Goal: Task Accomplishment & Management: Use online tool/utility

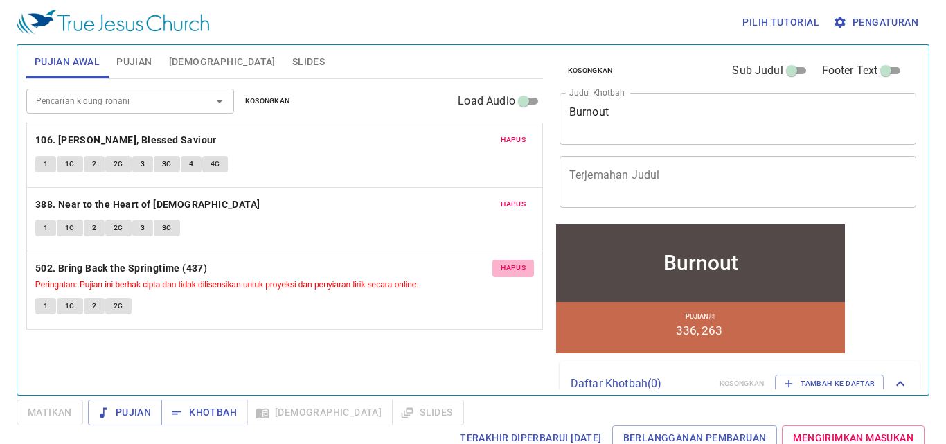
click at [514, 267] on span "Hapus" at bounding box center [513, 268] width 25 height 12
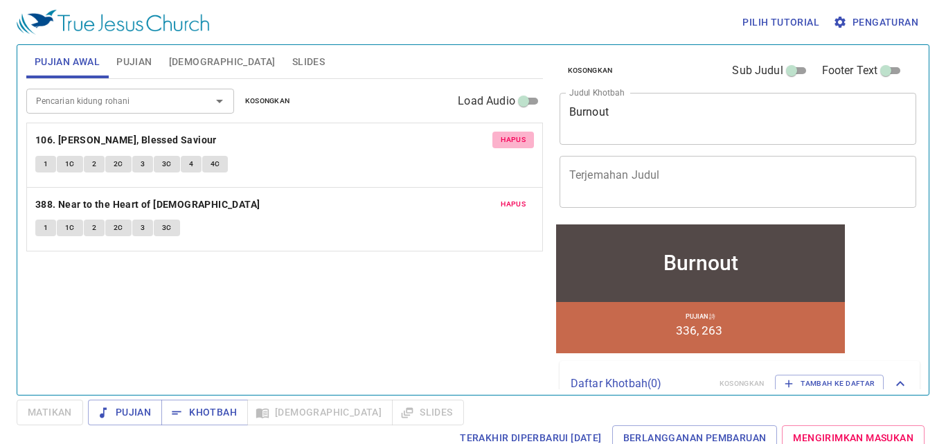
click at [519, 139] on span "Hapus" at bounding box center [513, 140] width 25 height 12
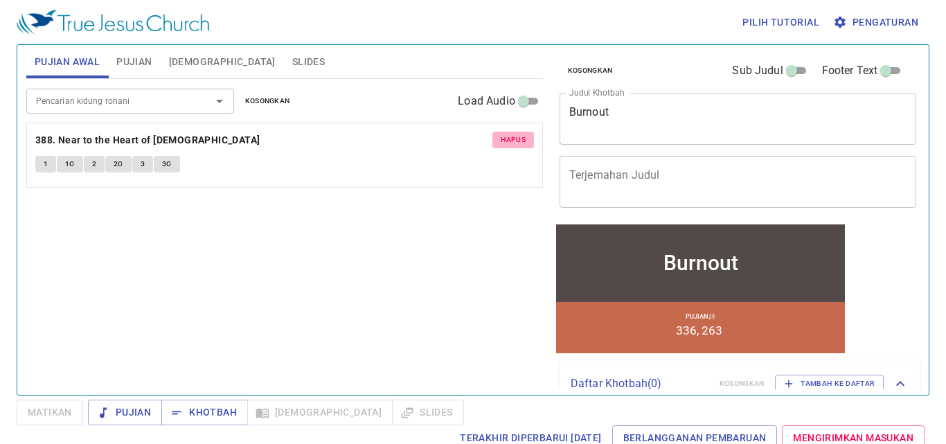
click at [516, 139] on span "Hapus" at bounding box center [513, 140] width 25 height 12
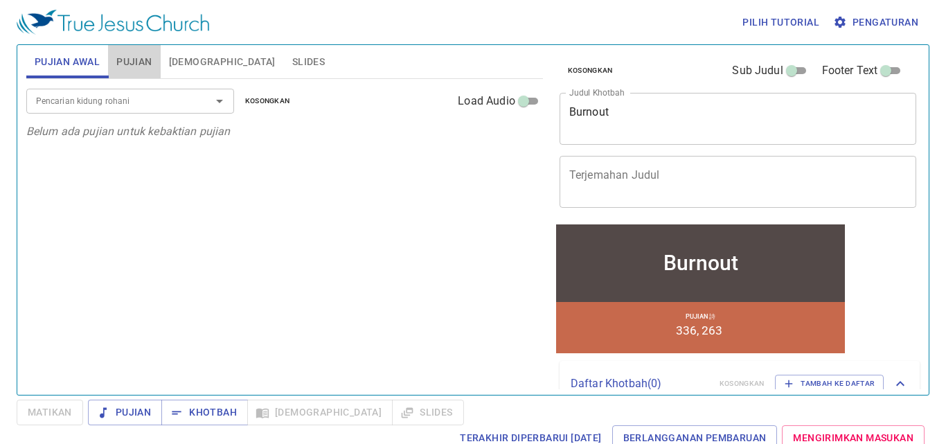
click at [140, 63] on span "Pujian" at bounding box center [133, 61] width 35 height 17
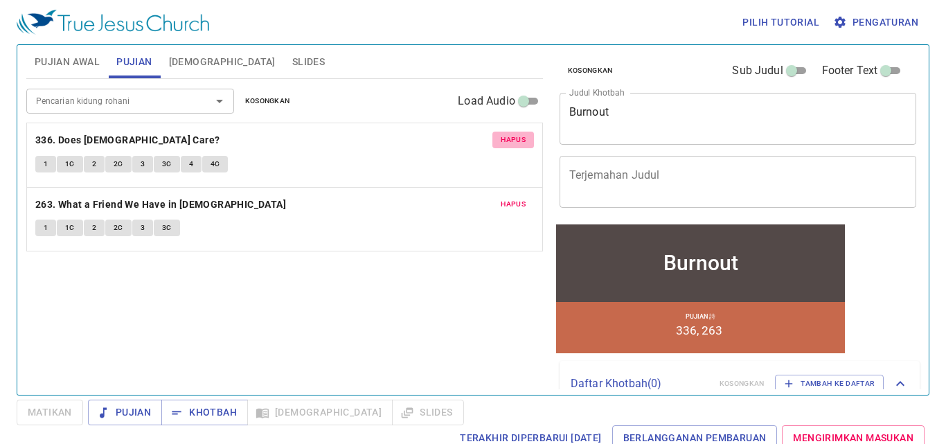
click at [504, 137] on span "Hapus" at bounding box center [513, 140] width 25 height 12
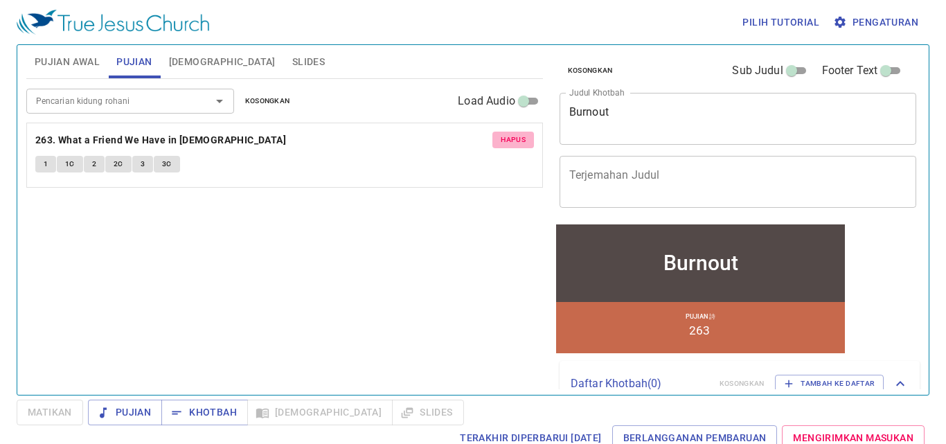
click at [515, 138] on span "Hapus" at bounding box center [513, 140] width 25 height 12
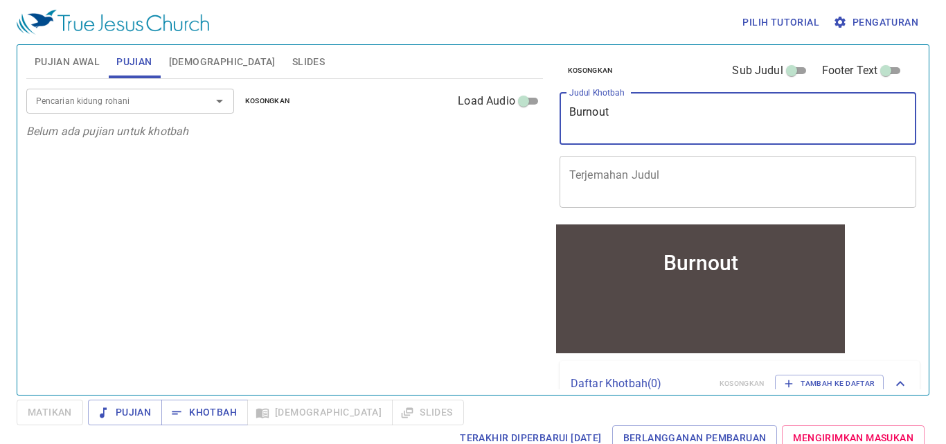
drag, startPoint x: 619, startPoint y: 113, endPoint x: 546, endPoint y: 115, distance: 72.7
click at [546, 115] on div "Pujian Awal Pujian Alkitab Slides Pencarian kidung rohani Pencarian kidung roha…" at bounding box center [473, 214] width 904 height 350
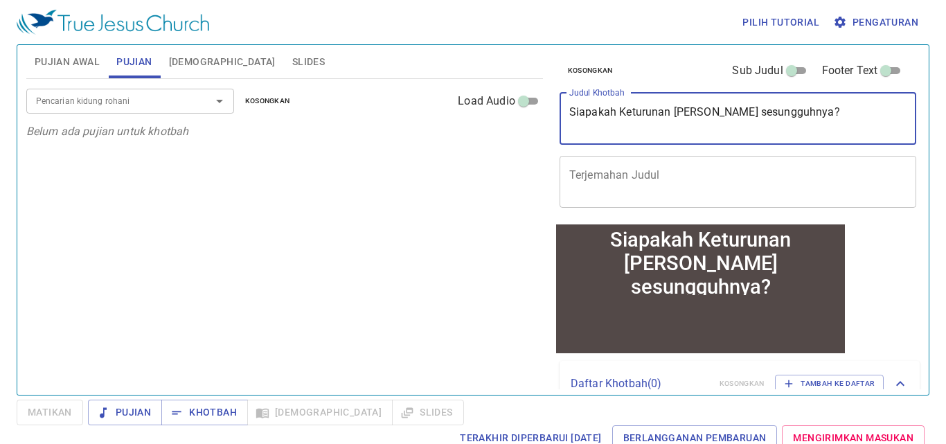
type textarea "Siapakah Keturunan [DEMOGRAPHIC_DATA] yang sesungguhnya?"
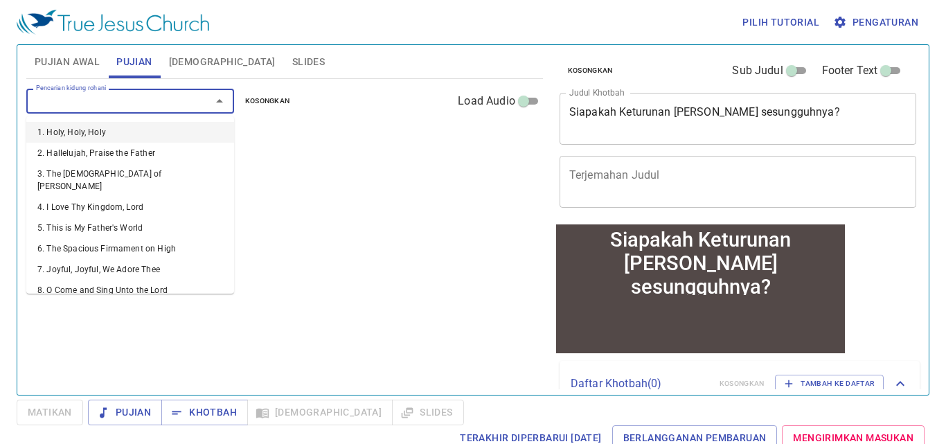
click at [137, 104] on input "Pencarian kidung rohani" at bounding box center [109, 101] width 159 height 16
type input "24"
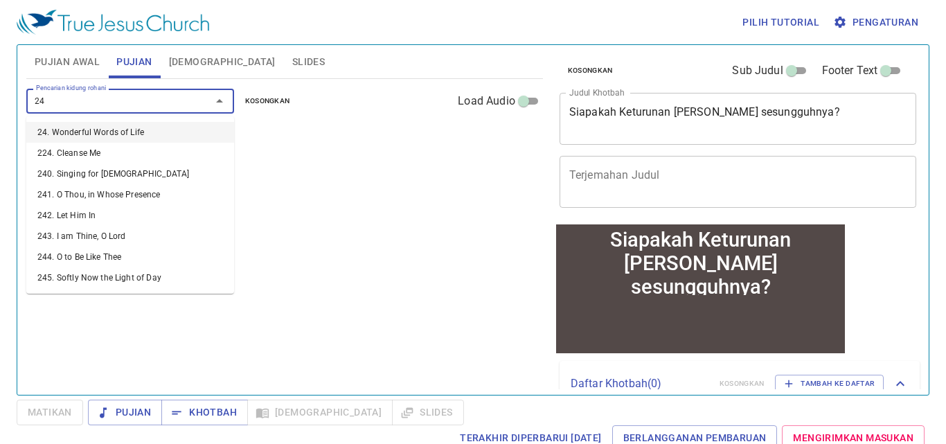
click at [154, 128] on li "24. Wonderful Words of Life" at bounding box center [130, 132] width 208 height 21
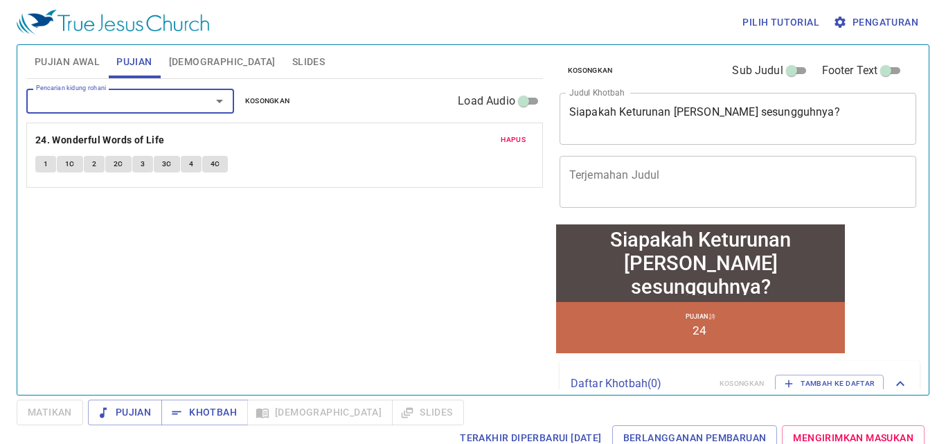
click at [156, 106] on input "Pencarian kidung rohani" at bounding box center [109, 101] width 159 height 16
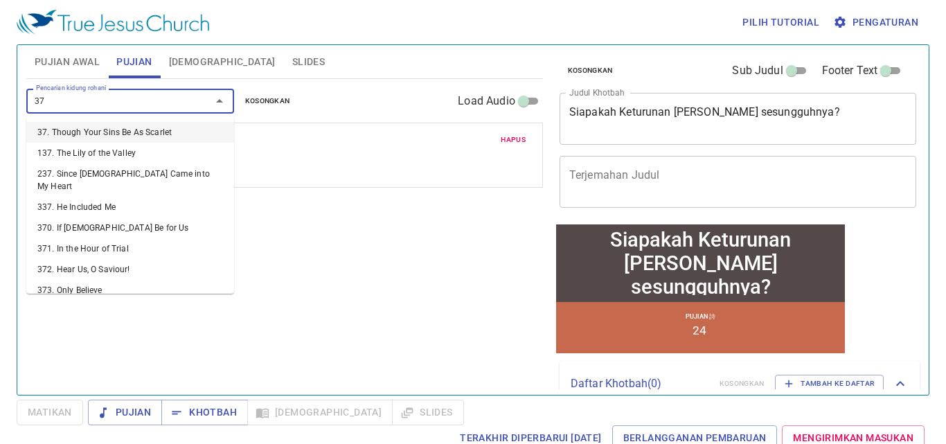
type input "378"
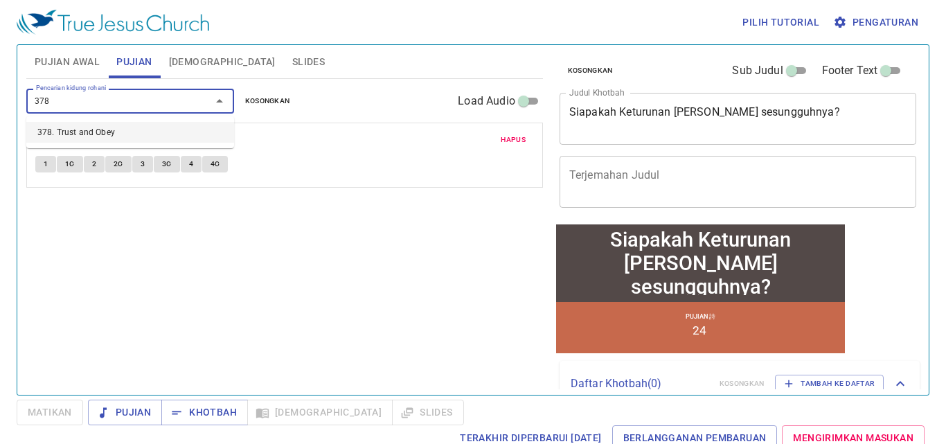
click at [150, 133] on li "378. Trust and Obey" at bounding box center [130, 132] width 208 height 21
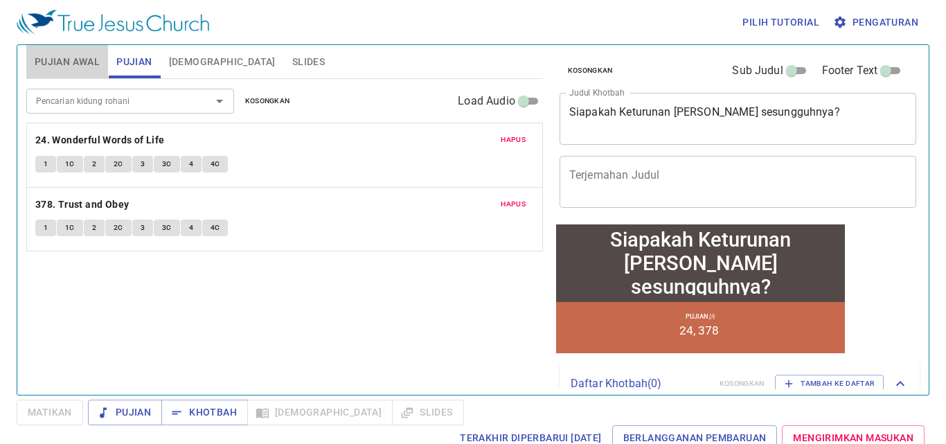
click at [78, 60] on span "Pujian Awal" at bounding box center [67, 61] width 65 height 17
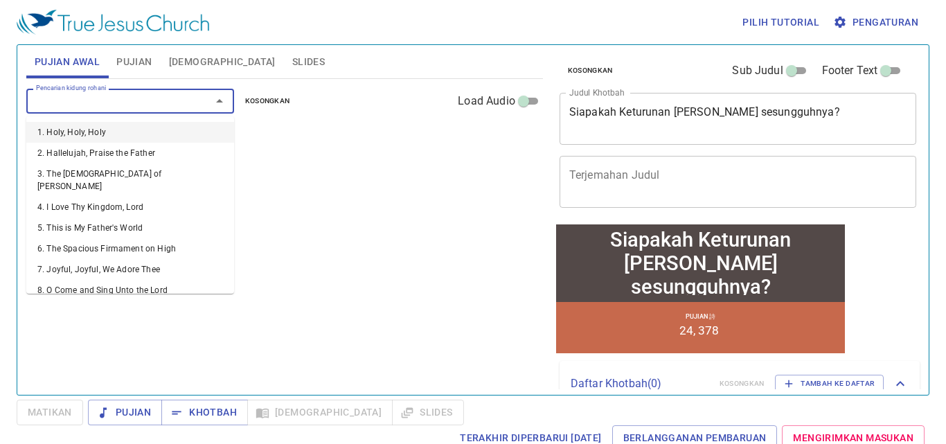
click at [88, 101] on input "Pencarian kidung rohani" at bounding box center [109, 101] width 159 height 16
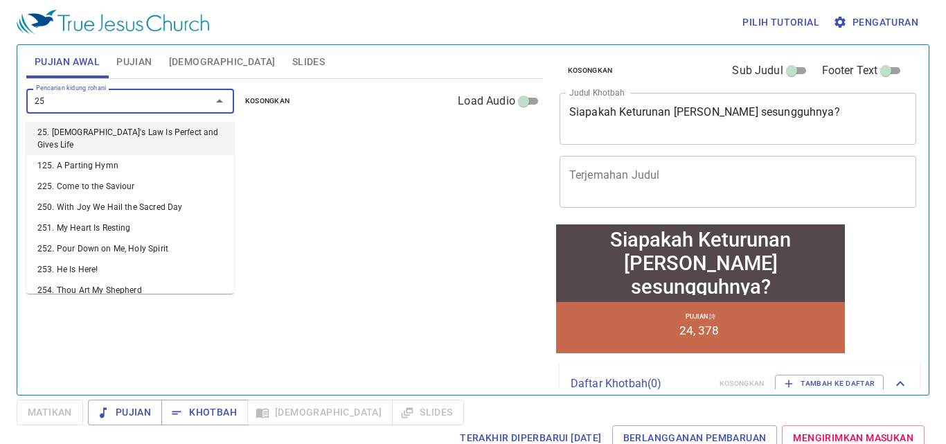
type input "256"
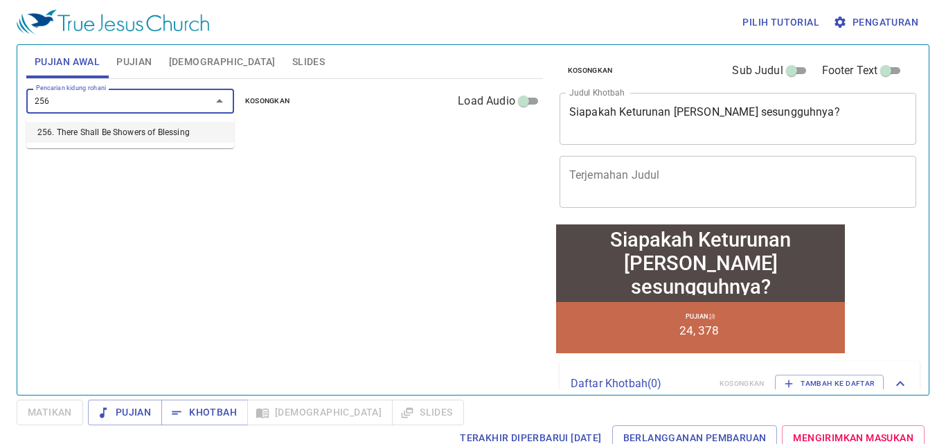
click at [107, 132] on li "256. There Shall Be Showers of Blessing" at bounding box center [130, 132] width 208 height 21
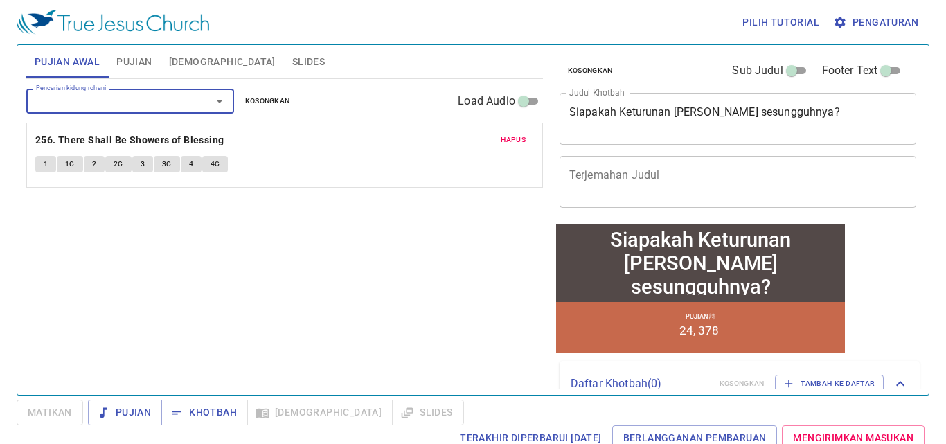
click at [135, 101] on input "Pencarian kidung rohani" at bounding box center [109, 101] width 159 height 16
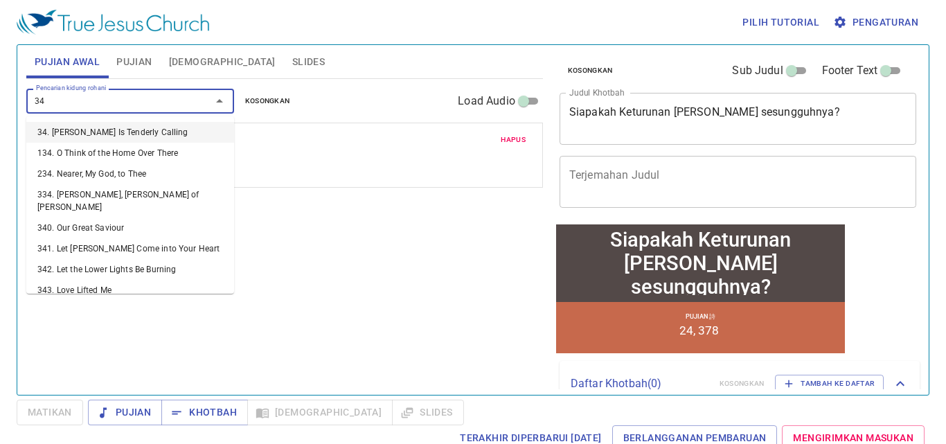
type input "342"
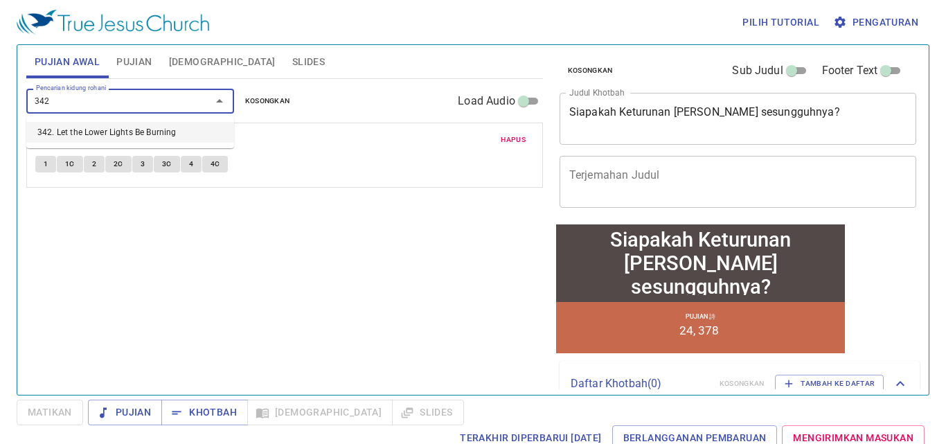
click at [136, 128] on li "342. Let the Lower Lights Be Burning" at bounding box center [130, 132] width 208 height 21
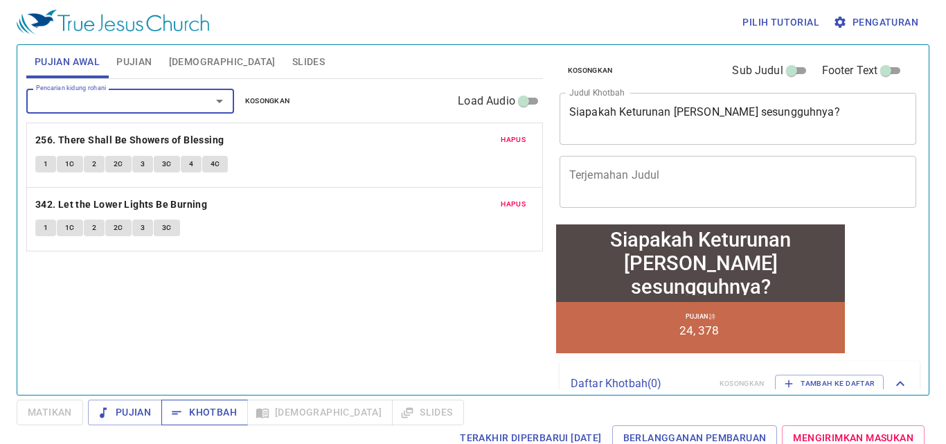
click at [188, 416] on span "Khotbah" at bounding box center [204, 412] width 64 height 17
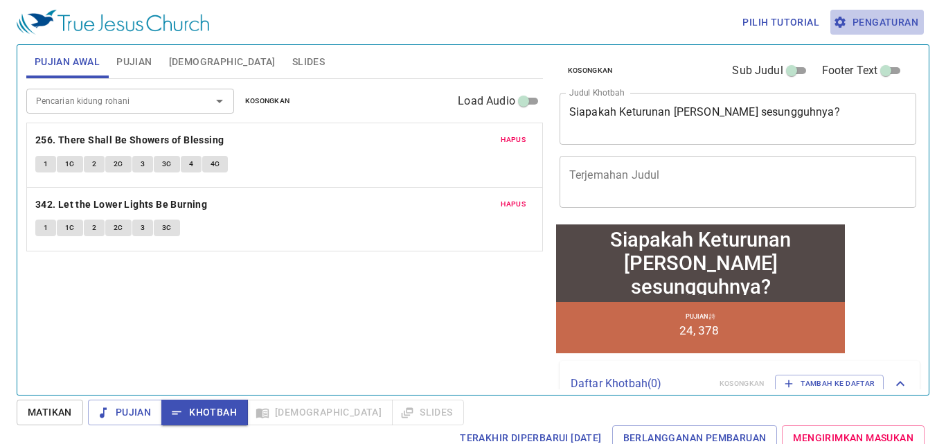
click at [875, 27] on span "Pengaturan" at bounding box center [877, 22] width 82 height 17
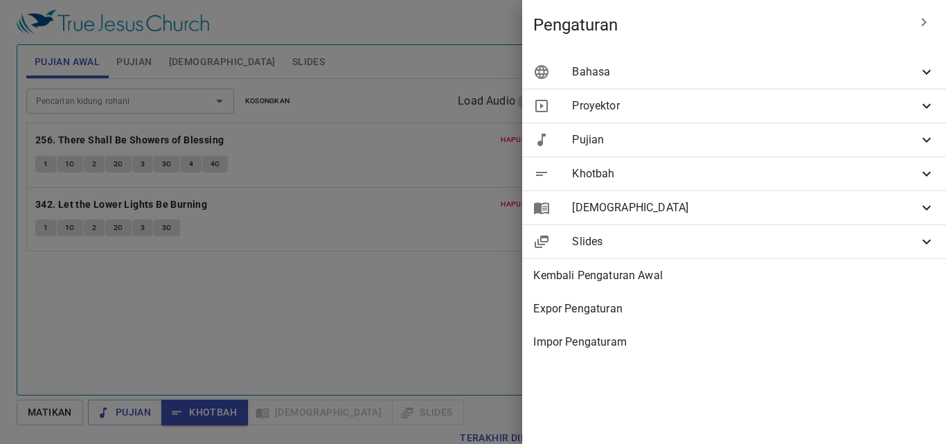
click at [791, 64] on span "Bahasa" at bounding box center [745, 72] width 346 height 17
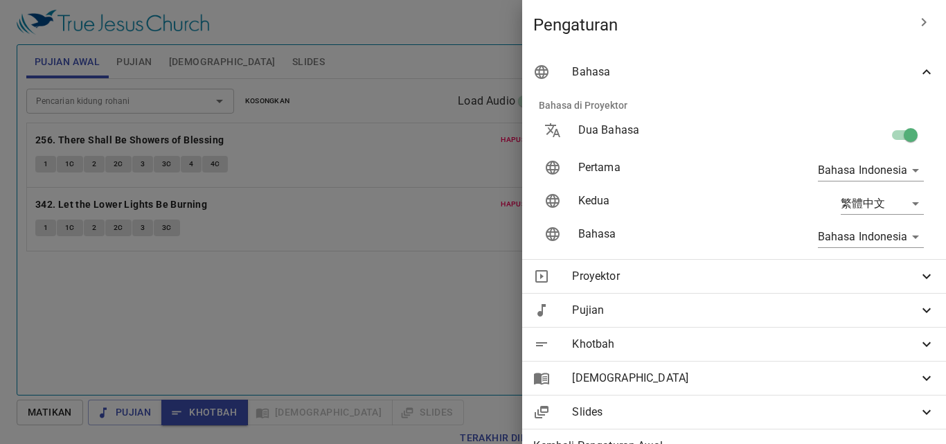
click at [898, 132] on input "checkbox" at bounding box center [910, 138] width 79 height 26
checkbox input "false"
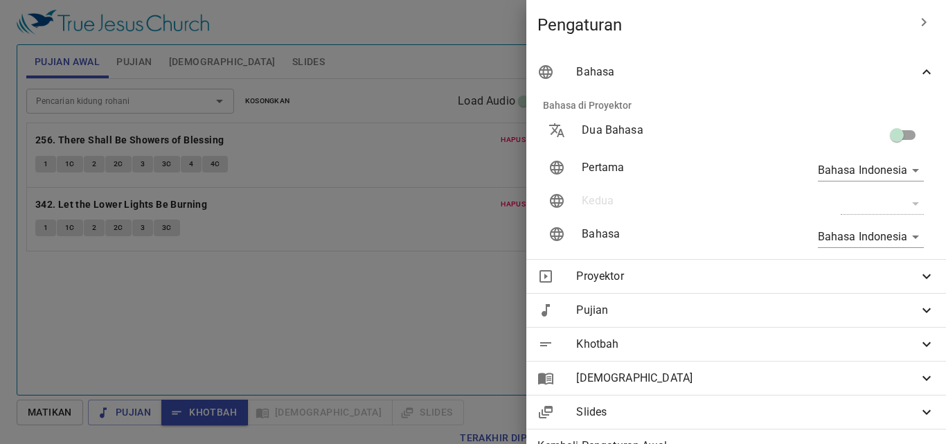
click at [916, 24] on icon "button" at bounding box center [924, 22] width 17 height 17
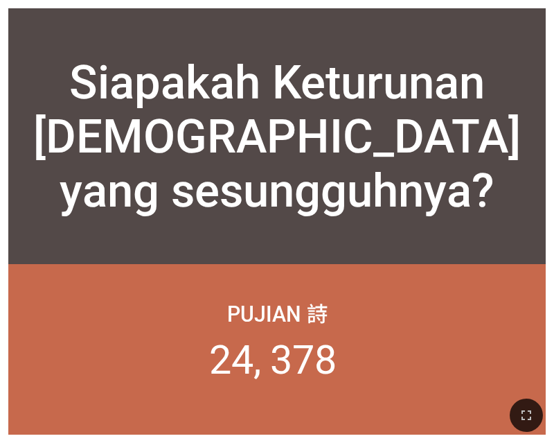
drag, startPoint x: 530, startPoint y: 411, endPoint x: 604, endPoint y: 464, distance: 90.9
click at [530, 411] on icon "button" at bounding box center [526, 415] width 10 height 10
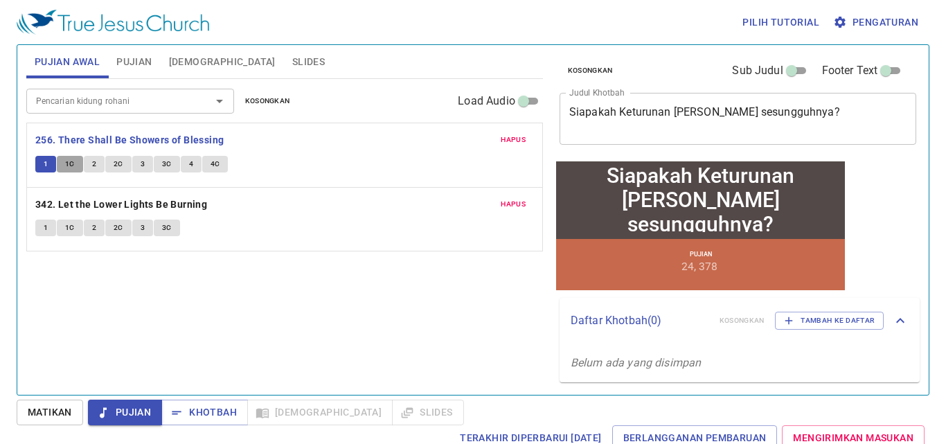
click at [73, 163] on span "1C" at bounding box center [70, 164] width 10 height 12
click at [94, 163] on span "2" at bounding box center [94, 164] width 4 height 12
click at [117, 164] on span "2C" at bounding box center [119, 164] width 10 height 12
click at [145, 164] on button "3" at bounding box center [142, 164] width 21 height 17
click at [158, 166] on button "3C" at bounding box center [167, 164] width 26 height 17
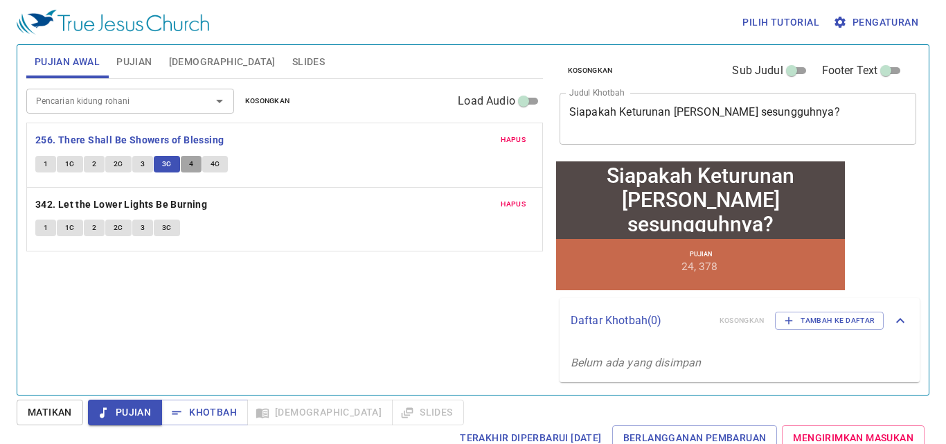
click at [188, 172] on button "4" at bounding box center [191, 164] width 21 height 17
click at [215, 168] on span "4C" at bounding box center [216, 164] width 10 height 12
click at [42, 231] on button "1" at bounding box center [45, 228] width 21 height 17
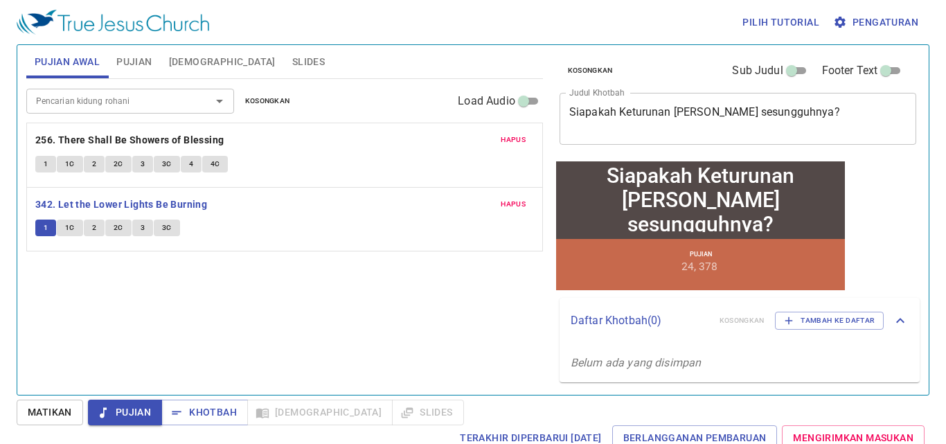
click at [71, 231] on span "1C" at bounding box center [70, 228] width 10 height 12
click at [89, 232] on button "2" at bounding box center [94, 228] width 21 height 17
click at [118, 231] on span "2C" at bounding box center [119, 228] width 10 height 12
click at [139, 224] on button "3" at bounding box center [142, 228] width 21 height 17
click at [167, 230] on span "3C" at bounding box center [167, 228] width 10 height 12
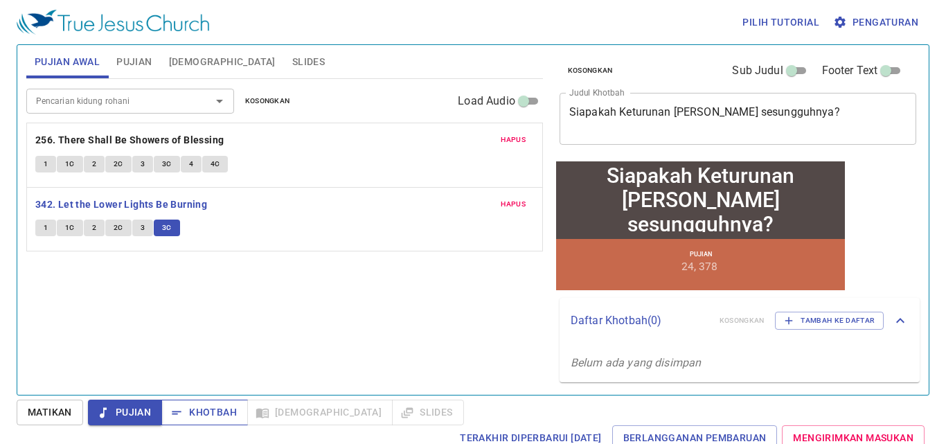
click at [218, 409] on span "Khotbah" at bounding box center [204, 412] width 64 height 17
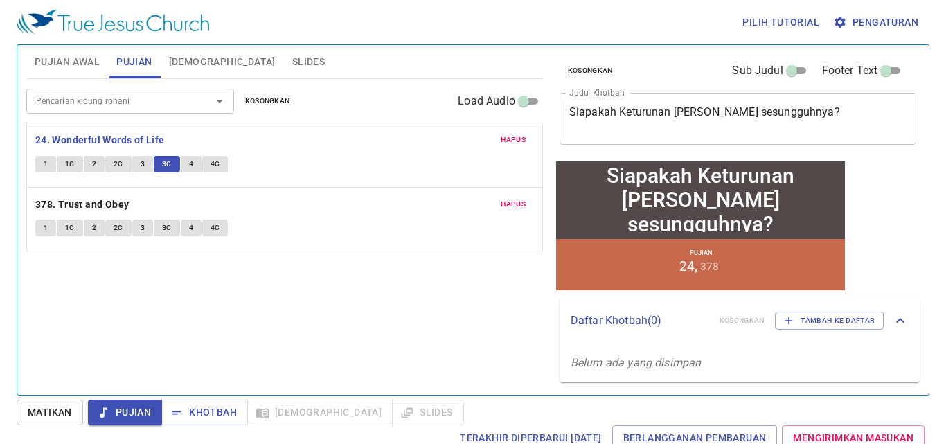
click at [189, 161] on span "4" at bounding box center [191, 164] width 4 height 12
click at [213, 166] on span "4C" at bounding box center [216, 164] width 10 height 12
click at [197, 407] on span "Khotbah" at bounding box center [204, 412] width 64 height 17
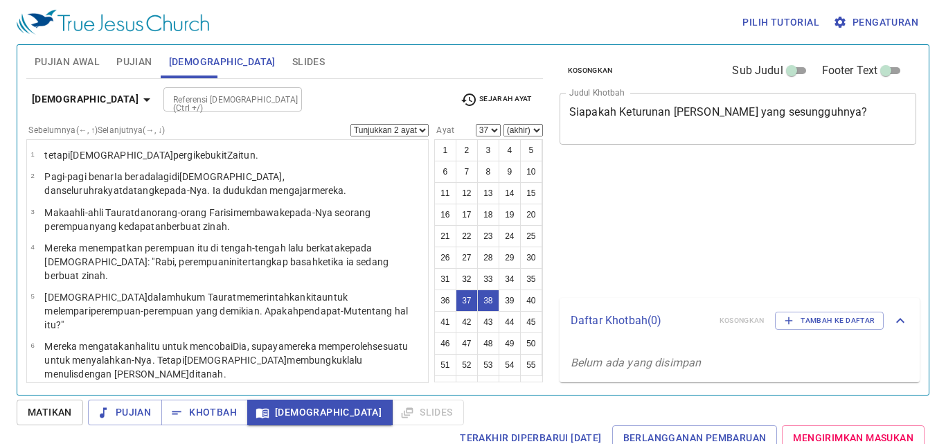
select select "2"
select select "37"
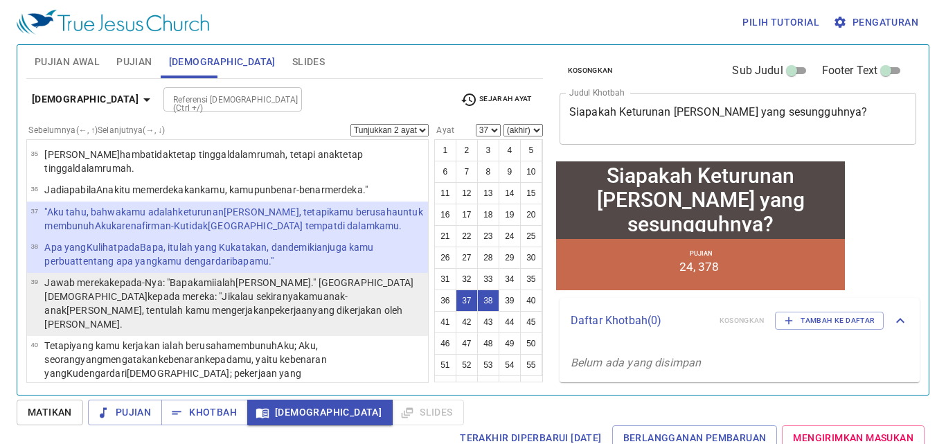
scroll to position [1290, 0]
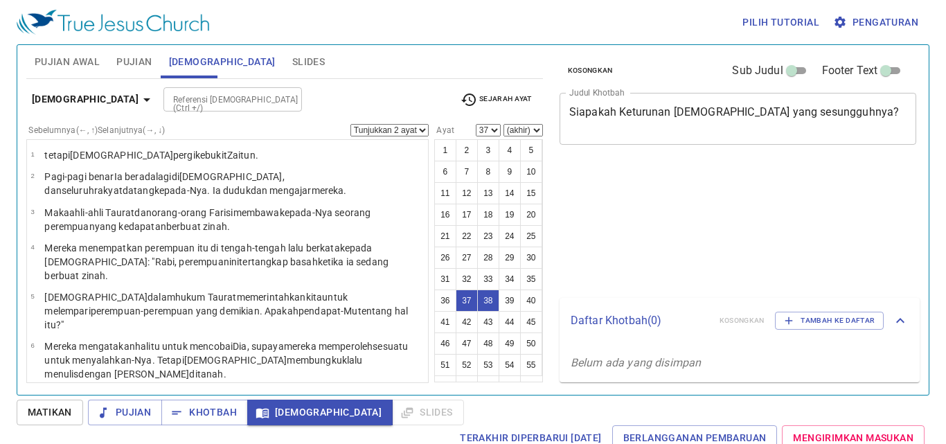
select select "2"
select select "37"
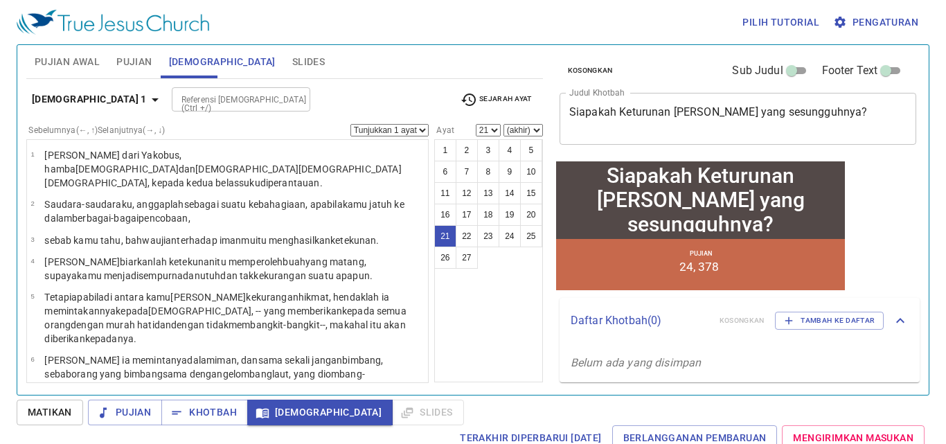
scroll to position [660, 0]
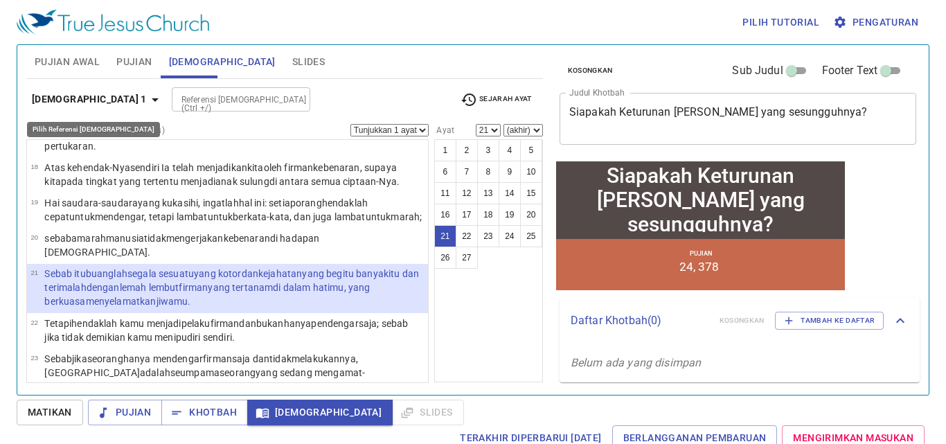
click at [57, 90] on button "Yakobus 1" at bounding box center [97, 100] width 143 height 26
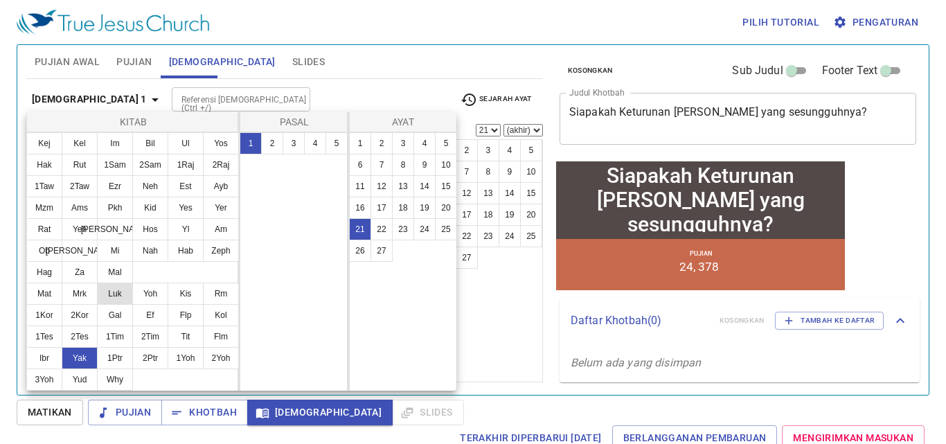
click at [118, 289] on button "Luk" at bounding box center [115, 294] width 36 height 22
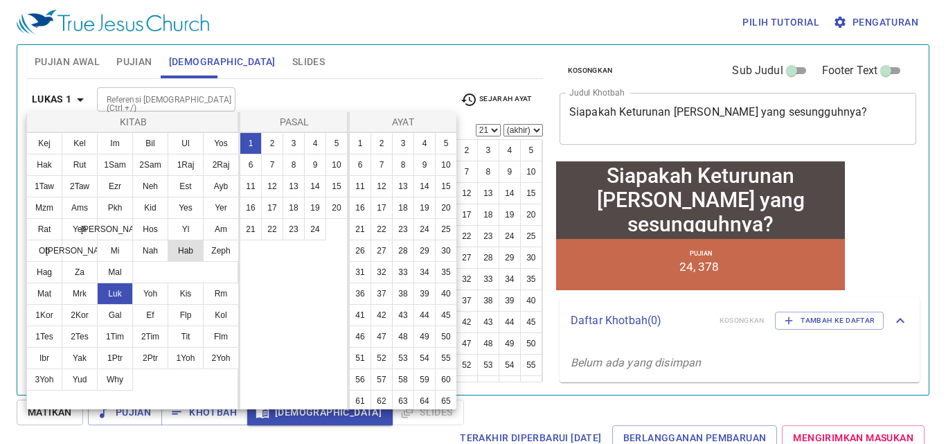
scroll to position [0, 0]
click at [298, 165] on button "8" at bounding box center [294, 165] width 22 height 22
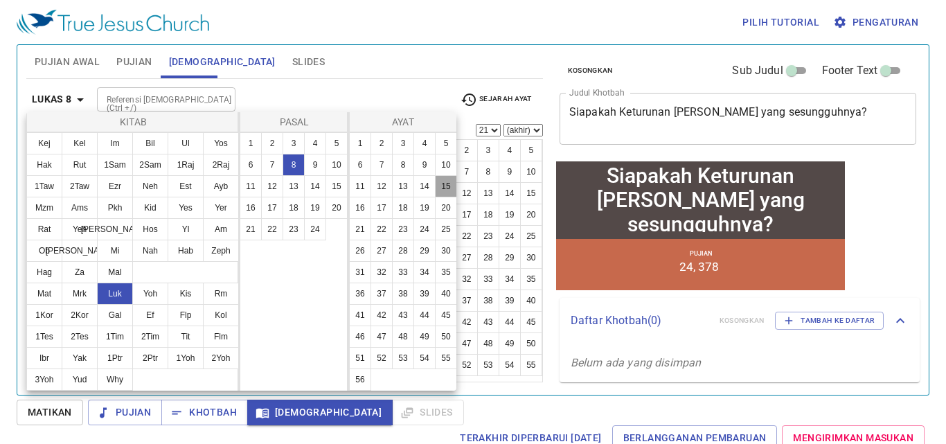
click at [435, 197] on button "15" at bounding box center [446, 186] width 22 height 22
select select "15"
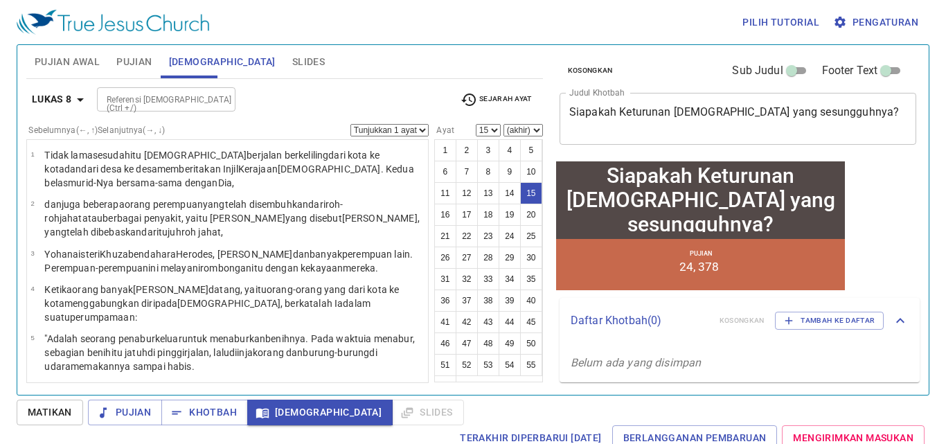
scroll to position [496, 0]
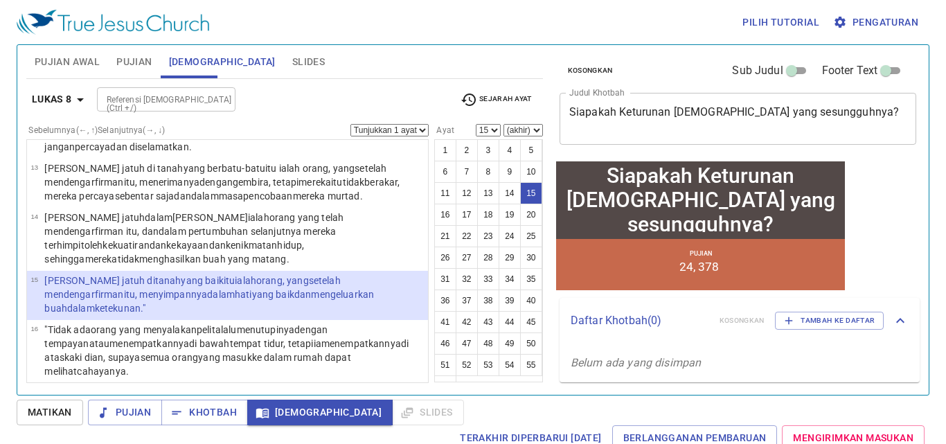
click at [75, 100] on icon "button" at bounding box center [80, 99] width 17 height 17
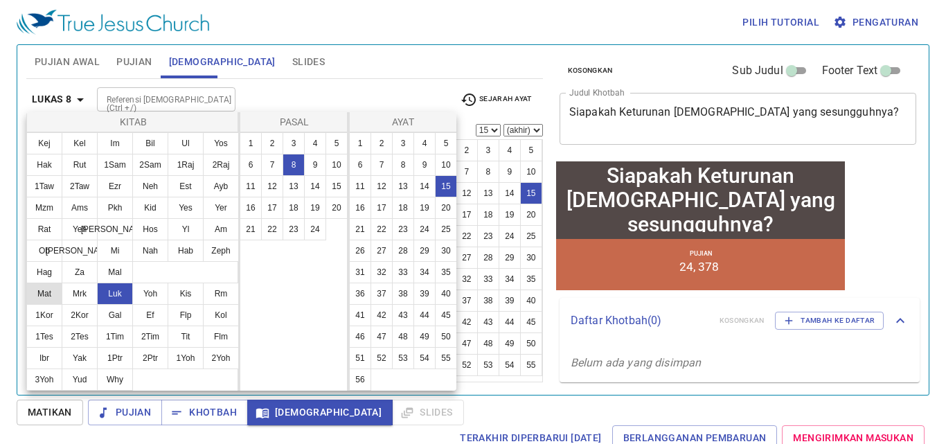
click at [49, 296] on button "Mat" at bounding box center [44, 294] width 36 height 22
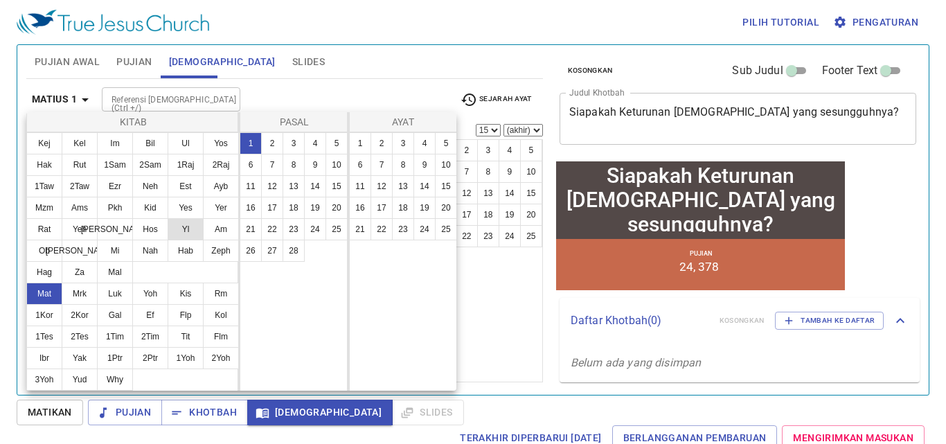
scroll to position [0, 0]
click at [275, 162] on button "7" at bounding box center [272, 165] width 22 height 22
click at [429, 230] on button "24" at bounding box center [424, 229] width 22 height 22
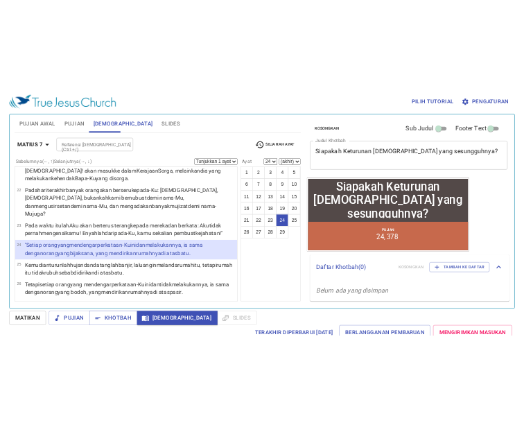
scroll to position [1355, 0]
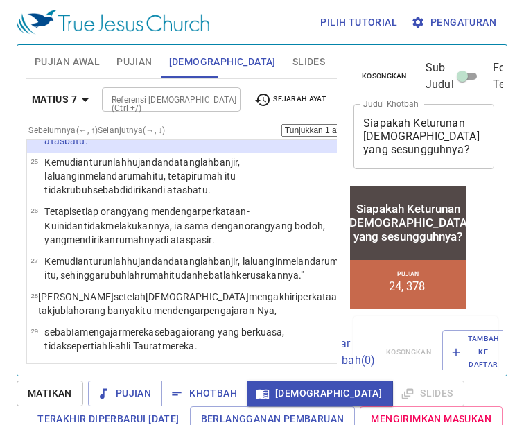
click at [365, 258] on button "26" at bounding box center [376, 258] width 22 height 22
select select "26"
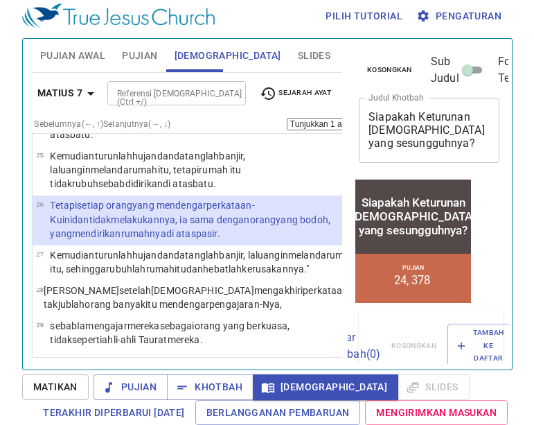
scroll to position [8, 0]
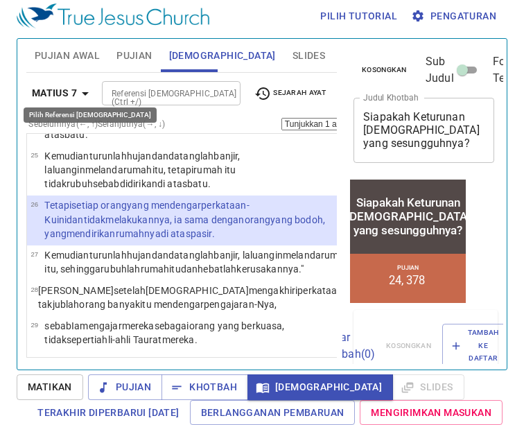
click at [70, 84] on b "Matius 7" at bounding box center [54, 92] width 45 height 17
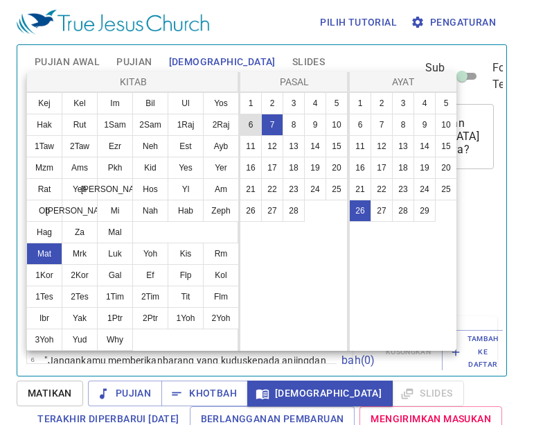
scroll to position [32, 0]
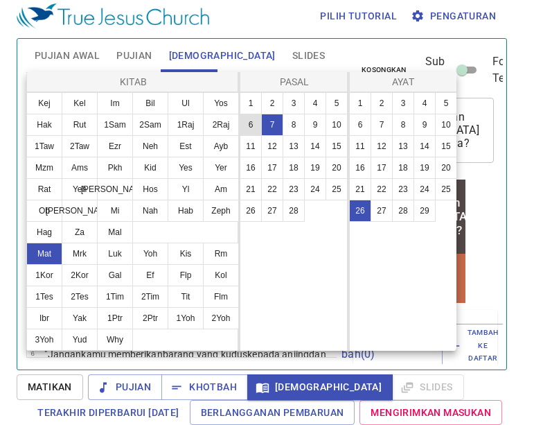
click at [110, 251] on button "Luk" at bounding box center [115, 253] width 36 height 22
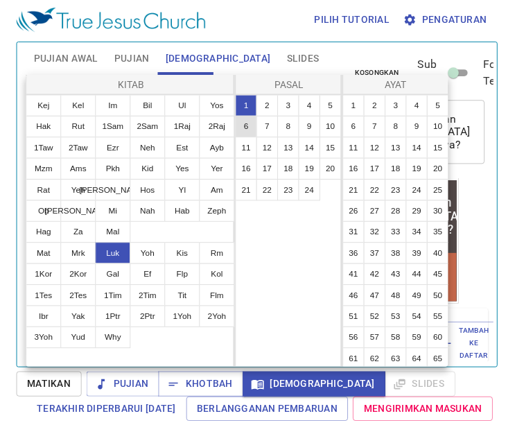
scroll to position [0, 0]
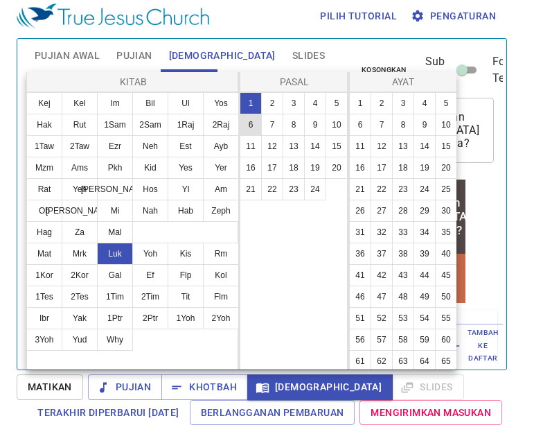
click at [253, 123] on button "6" at bounding box center [251, 125] width 22 height 22
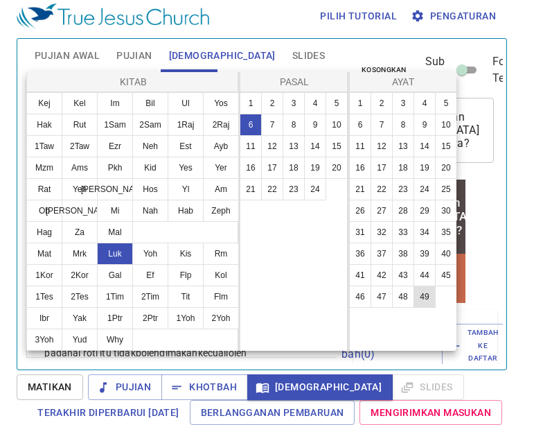
click at [413, 307] on button "49" at bounding box center [424, 296] width 22 height 22
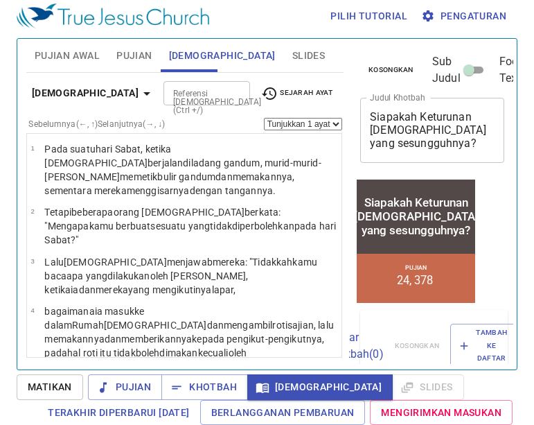
scroll to position [3632, 0]
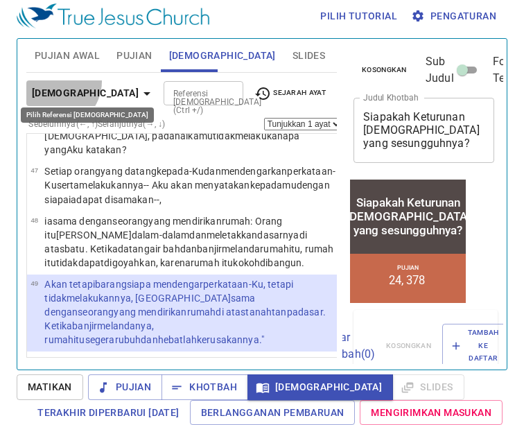
click at [54, 80] on button "Lukas 6" at bounding box center [93, 93] width 134 height 26
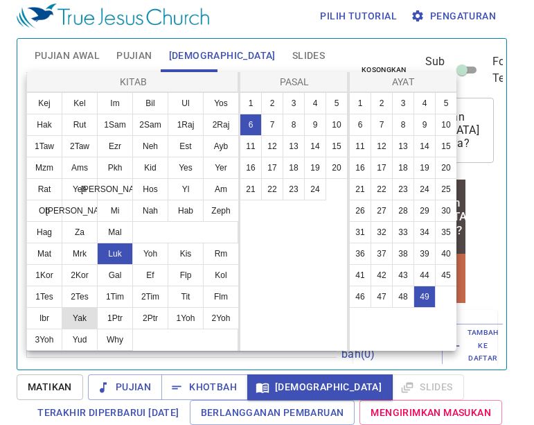
click at [77, 314] on button "Yak" at bounding box center [80, 318] width 36 height 22
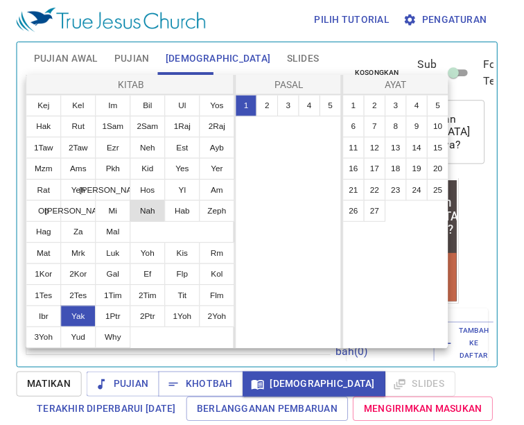
scroll to position [0, 0]
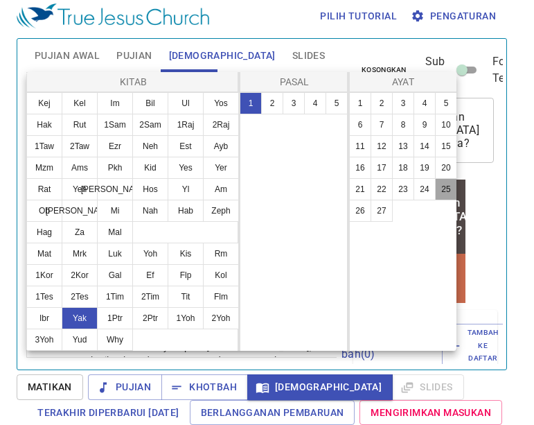
click at [443, 186] on button "25" at bounding box center [446, 189] width 22 height 22
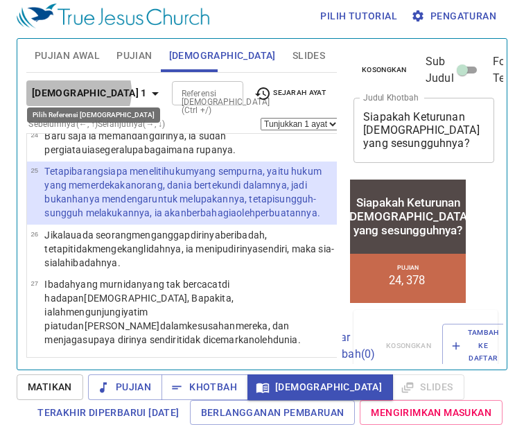
click at [77, 84] on b "Yakobus 1" at bounding box center [89, 92] width 115 height 17
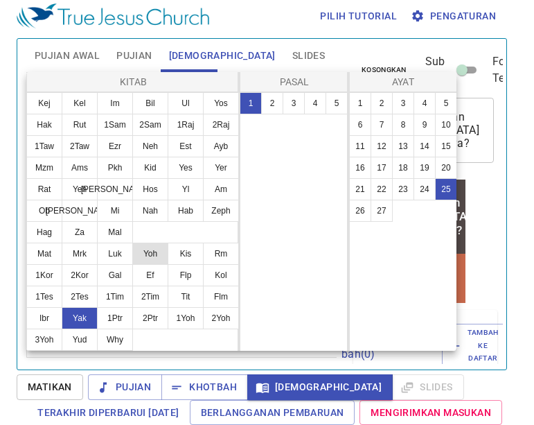
click at [152, 251] on button "Yoh" at bounding box center [150, 253] width 36 height 22
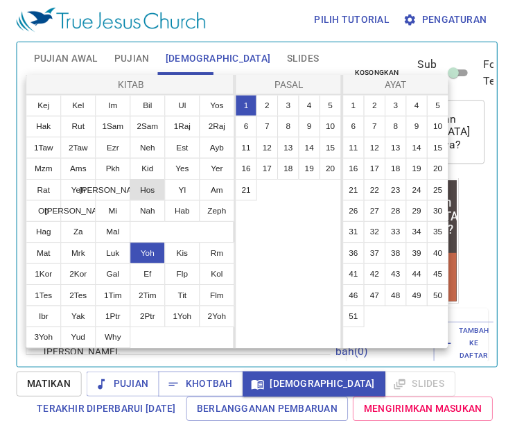
scroll to position [0, 0]
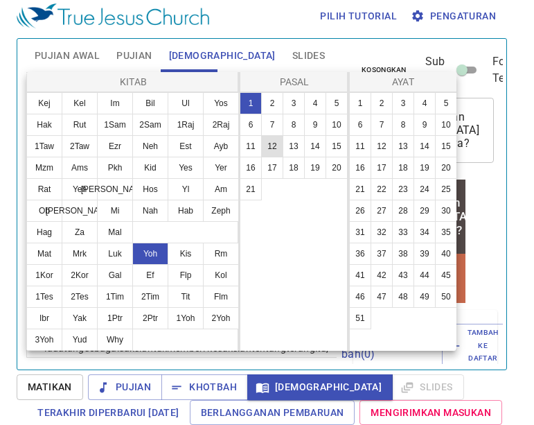
click at [277, 147] on button "12" at bounding box center [272, 146] width 22 height 22
click at [376, 289] on button "47" at bounding box center [382, 296] width 22 height 22
select select "47"
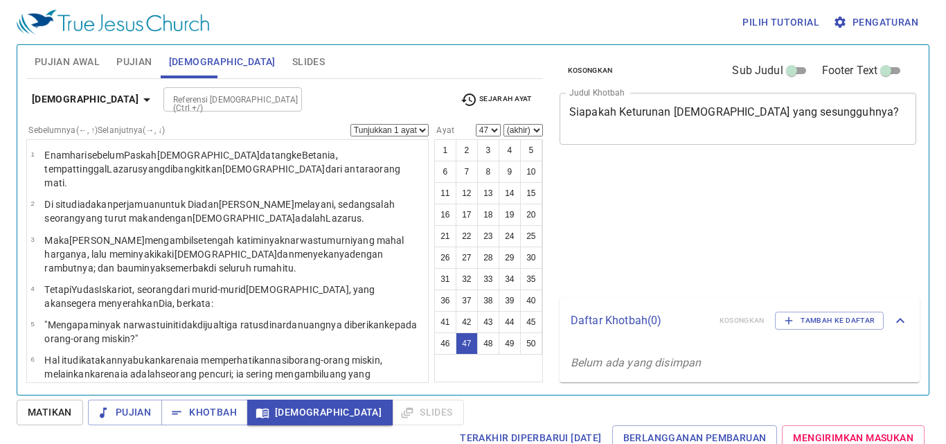
select select "47"
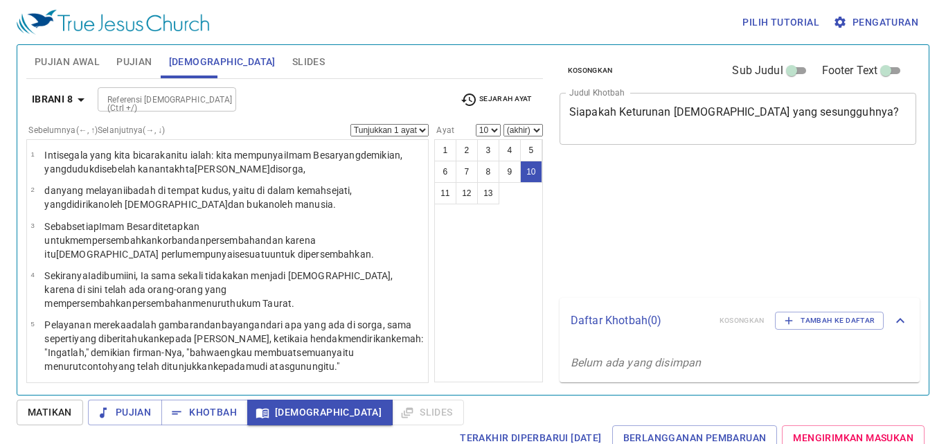
select select "10"
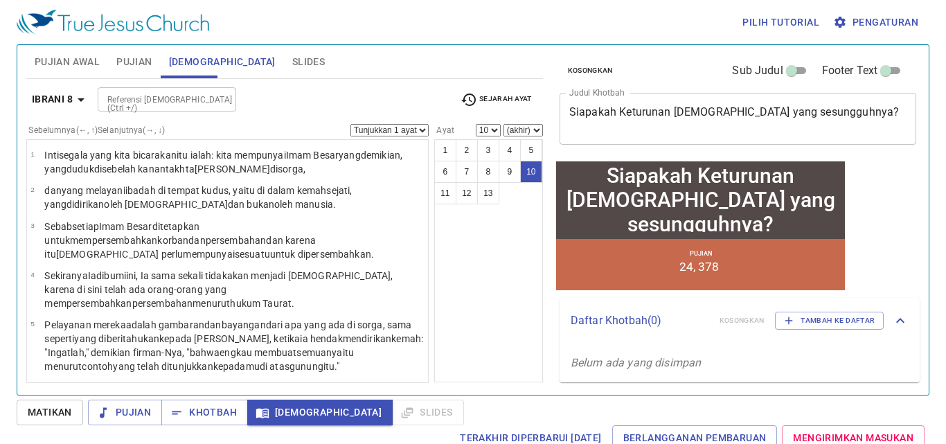
scroll to position [346, 0]
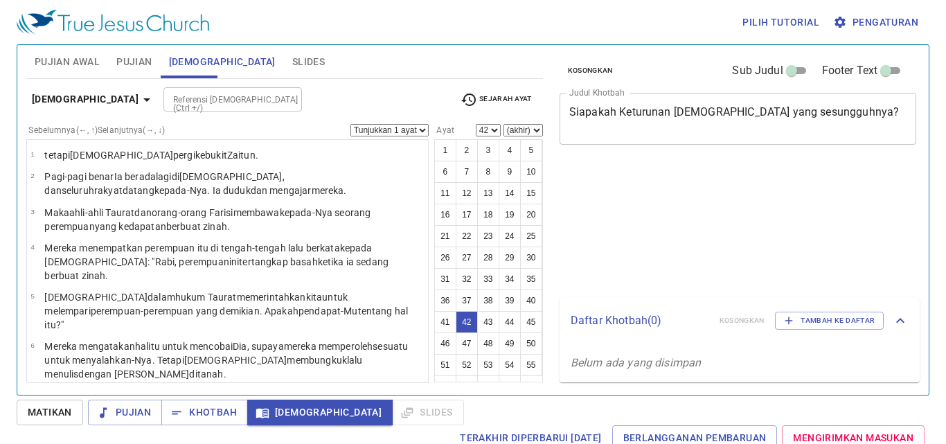
select select "42"
select select "46"
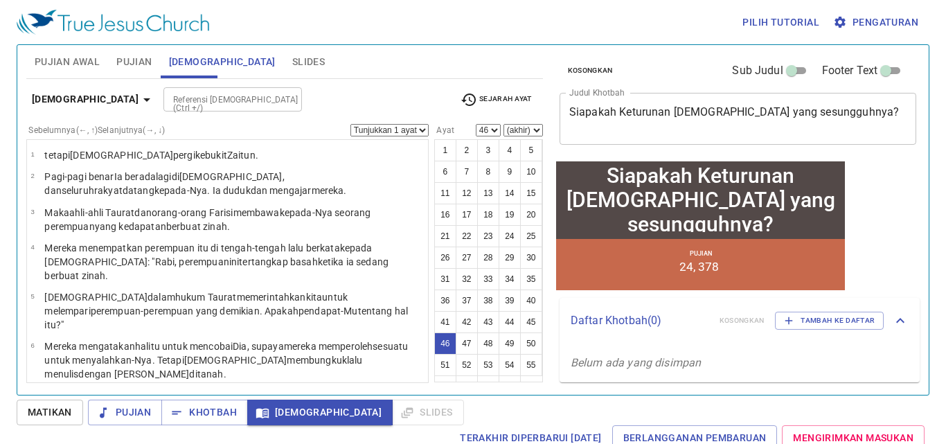
scroll to position [1602, 0]
